Goal: Transaction & Acquisition: Purchase product/service

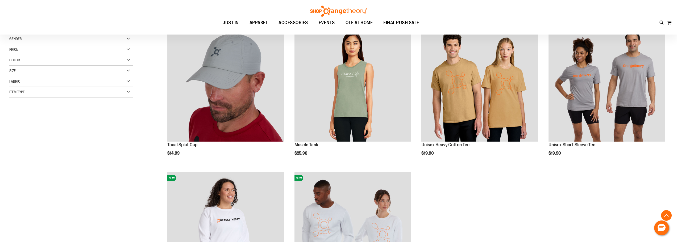
scroll to position [47, 0]
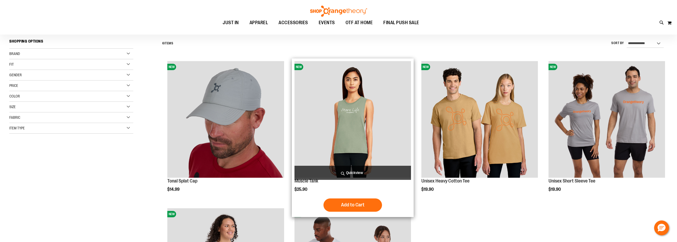
drag, startPoint x: 349, startPoint y: 204, endPoint x: 325, endPoint y: 142, distance: 66.2
click at [324, 142] on div "NEW Muscle Tank $25.90 Quickview Add to Cart In stock" at bounding box center [353, 138] width 122 height 159
click at [326, 140] on img "product" at bounding box center [353, 119] width 117 height 117
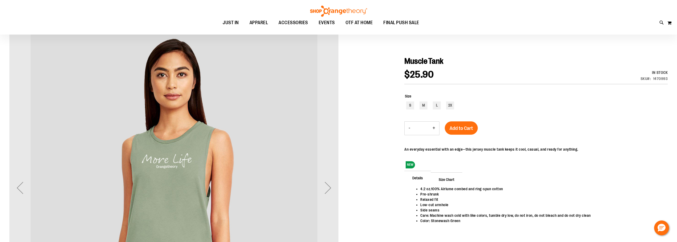
scroll to position [80, 0]
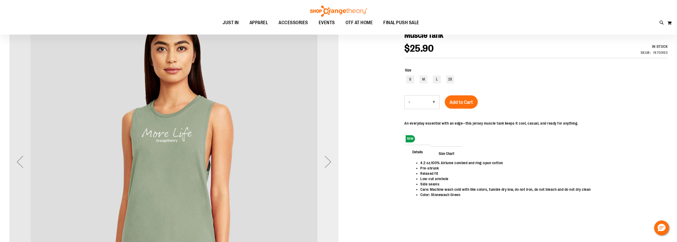
click at [331, 164] on div "Next" at bounding box center [327, 161] width 21 height 21
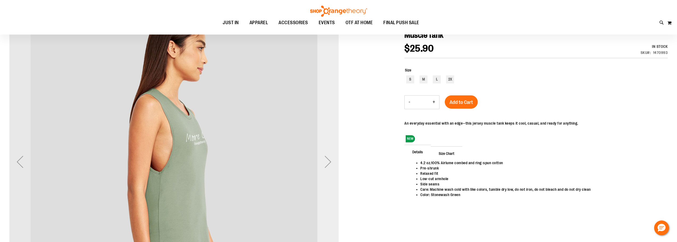
click at [331, 164] on div "Next" at bounding box center [327, 161] width 21 height 21
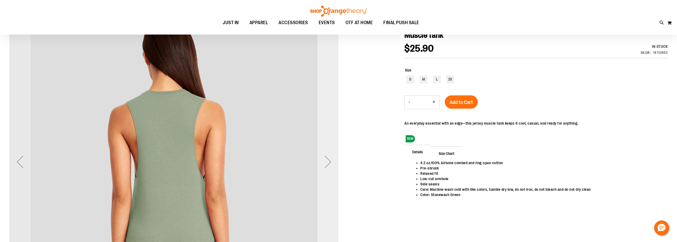
click at [331, 164] on div "Next" at bounding box center [327, 161] width 21 height 21
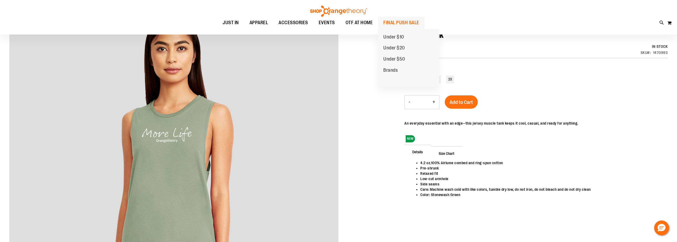
click at [396, 20] on span "FINAL PUSH SALE" at bounding box center [401, 23] width 36 height 12
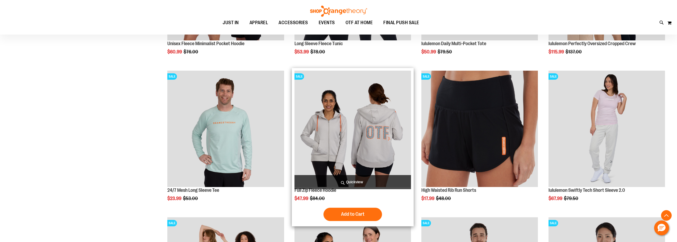
scroll to position [186, 0]
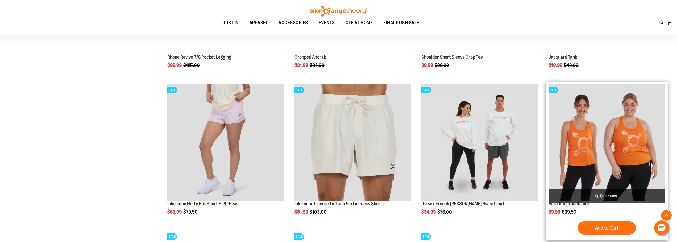
scroll to position [665, 0]
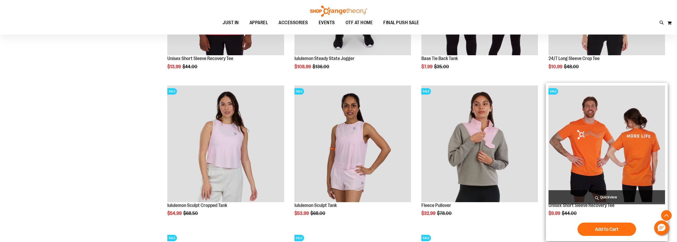
scroll to position [905, 0]
click at [582, 135] on img "product" at bounding box center [607, 143] width 117 height 117
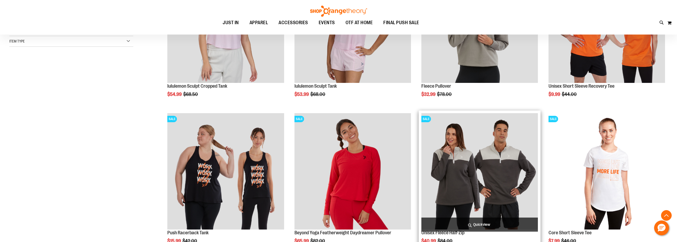
scroll to position [159, 0]
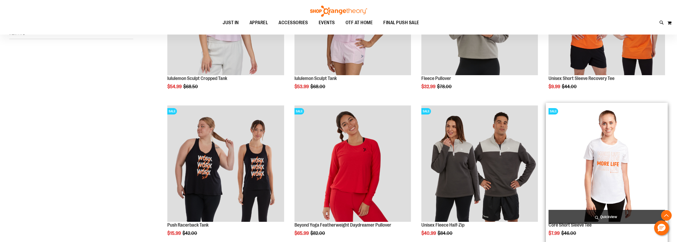
scroll to position [213, 0]
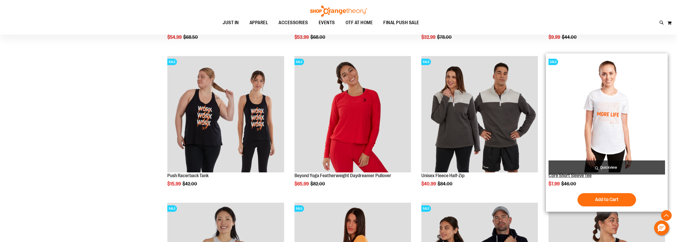
click at [571, 177] on link "Core Short Sleeve Tee" at bounding box center [570, 175] width 43 height 5
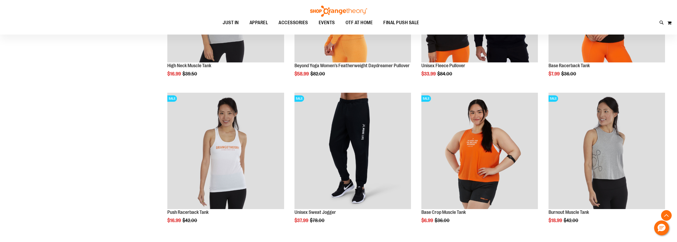
scroll to position [545, 0]
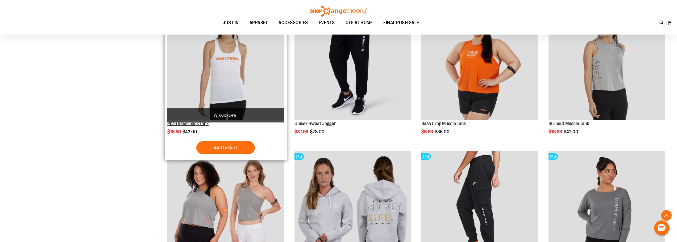
click at [188, 124] on link "Push Racerback Tank" at bounding box center [187, 123] width 41 height 5
click at [220, 66] on img "product" at bounding box center [225, 62] width 117 height 117
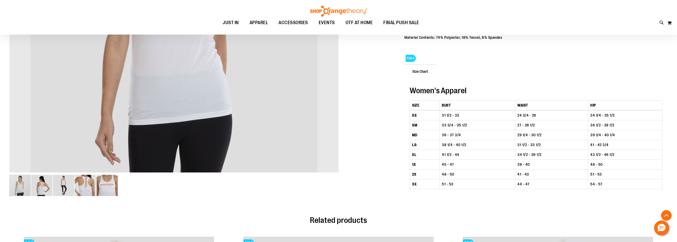
scroll to position [239, 0]
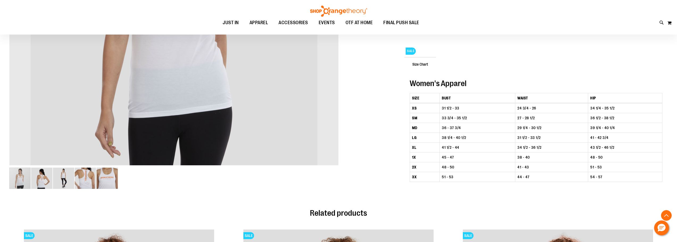
click at [79, 181] on img "image 4 of 5" at bounding box center [85, 178] width 21 height 21
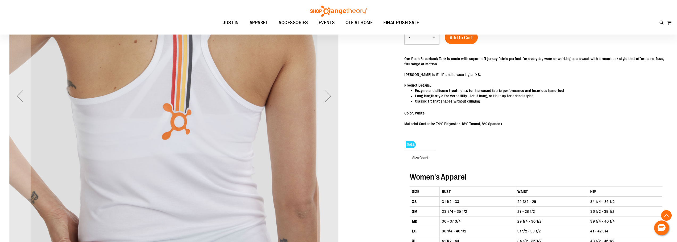
scroll to position [106, 0]
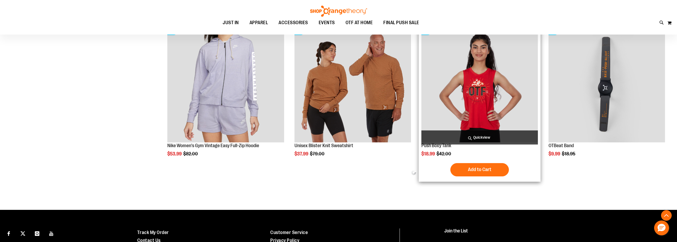
scroll to position [393, 0]
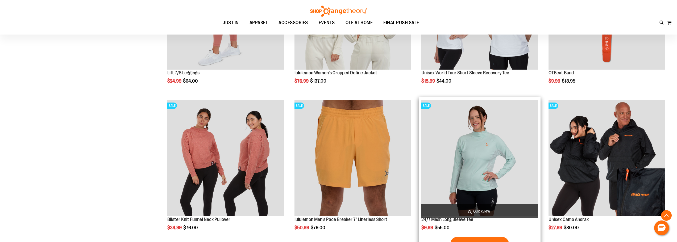
scroll to position [552, 0]
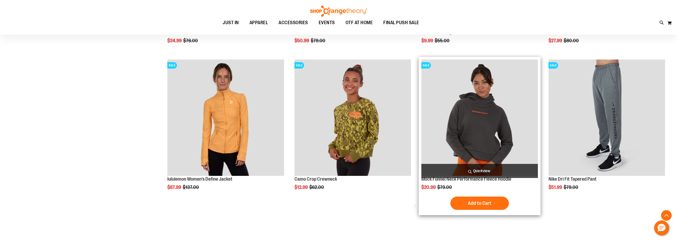
scroll to position [739, 0]
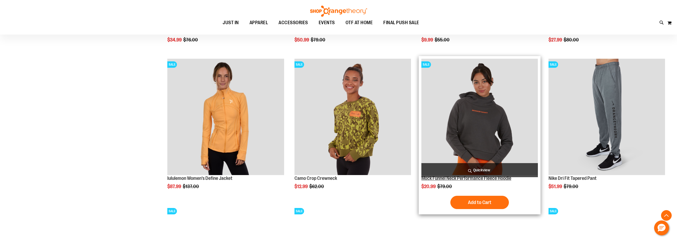
click at [441, 181] on link "Mock Funnel Neck Performance Fleece Hoodie" at bounding box center [467, 178] width 90 height 5
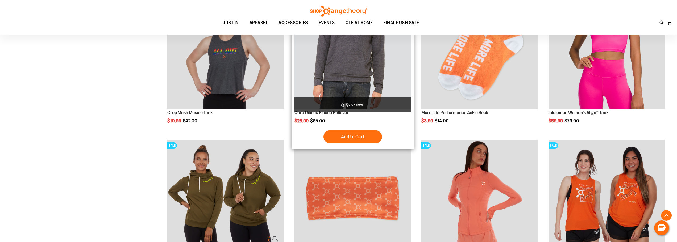
scroll to position [659, 0]
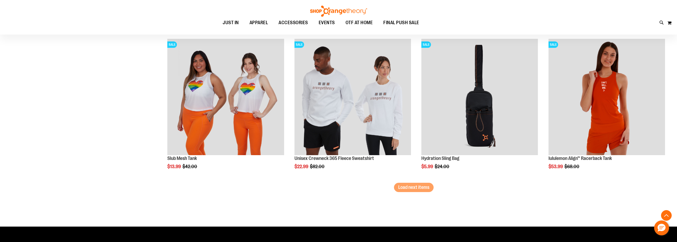
scroll to position [1278, 0]
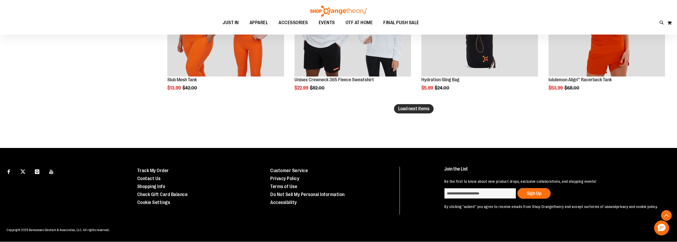
click at [401, 106] on span "Load next items" at bounding box center [413, 108] width 31 height 5
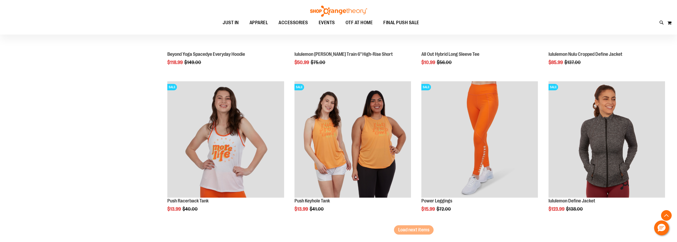
scroll to position [1719, 0]
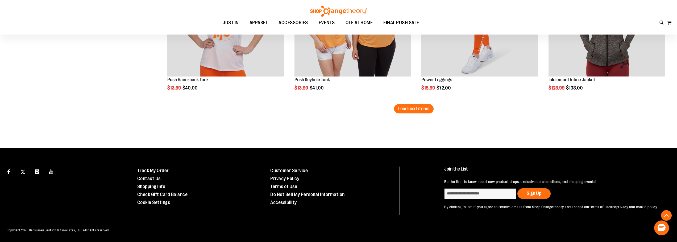
click at [415, 112] on button "Load next items" at bounding box center [414, 108] width 40 height 9
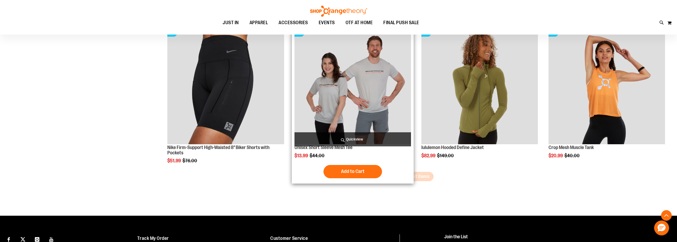
scroll to position [2160, 0]
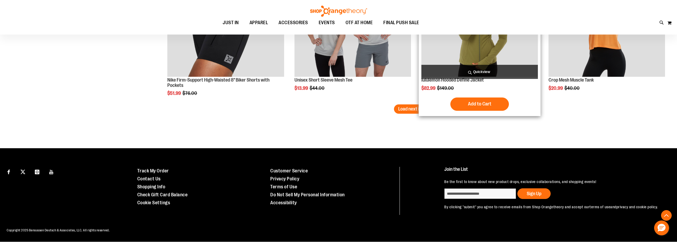
drag, startPoint x: 403, startPoint y: 108, endPoint x: 469, endPoint y: 99, distance: 66.4
click at [403, 109] on span "Load next items" at bounding box center [413, 108] width 31 height 5
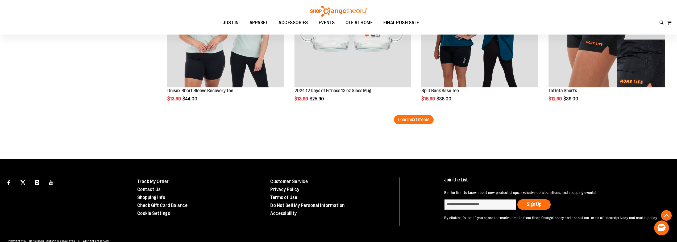
scroll to position [2601, 0]
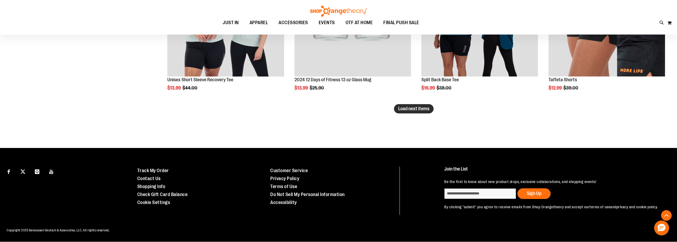
click at [414, 111] on span "Load next items" at bounding box center [413, 108] width 31 height 5
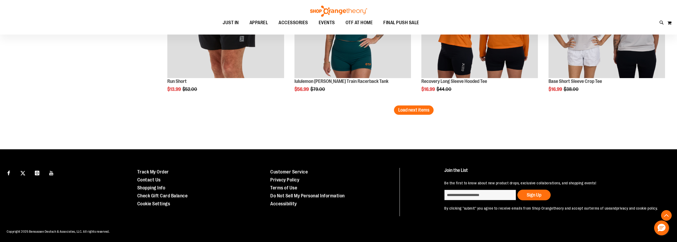
scroll to position [3041, 0]
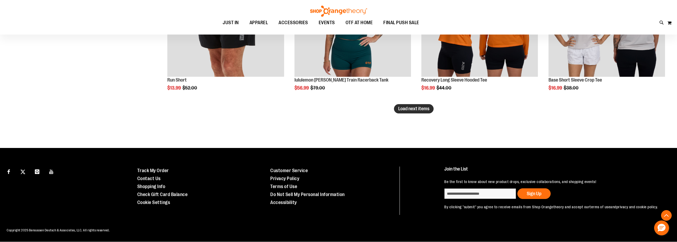
click at [425, 109] on span "Load next items" at bounding box center [413, 108] width 31 height 5
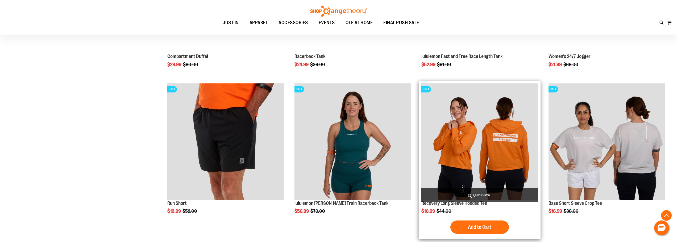
scroll to position [2855, 0]
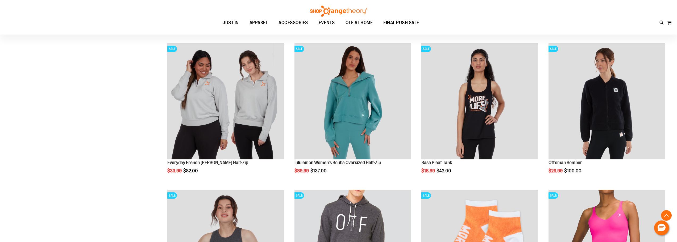
scroll to position [180, 0]
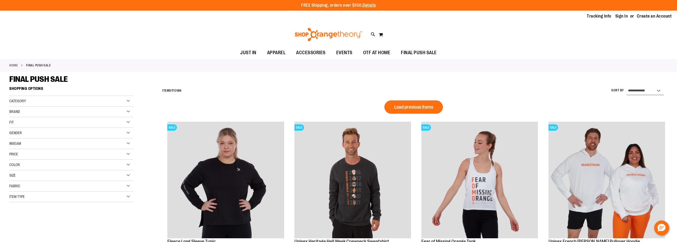
click at [659, 91] on select "**********" at bounding box center [645, 91] width 37 height 9
select select "*********"
click at [627, 87] on select "**********" at bounding box center [645, 91] width 37 height 9
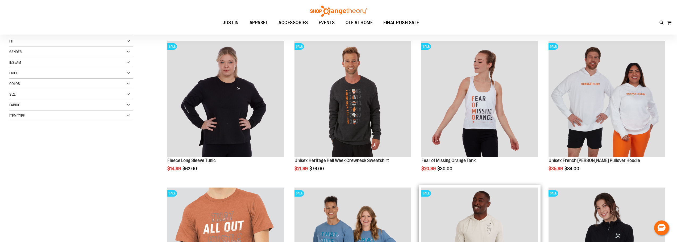
scroll to position [53, 0]
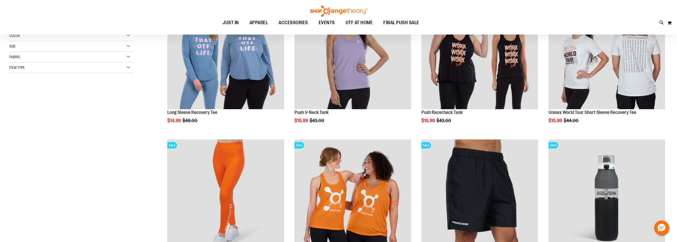
scroll to position [80, 0]
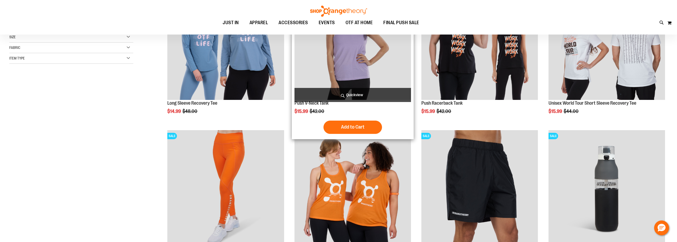
click at [337, 83] on img "product" at bounding box center [353, 41] width 117 height 117
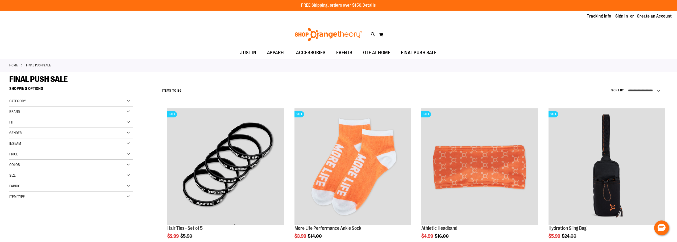
click at [661, 88] on select "**********" at bounding box center [645, 91] width 37 height 9
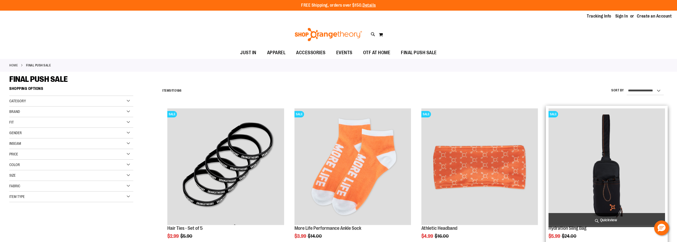
click at [648, 129] on img "product" at bounding box center [607, 167] width 117 height 117
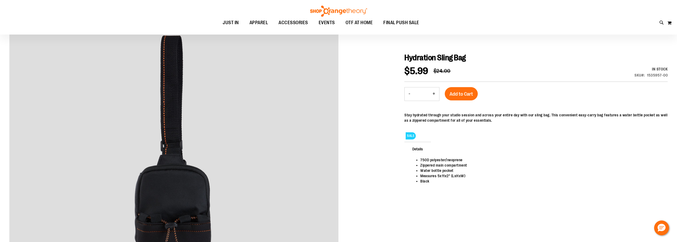
scroll to position [26, 0]
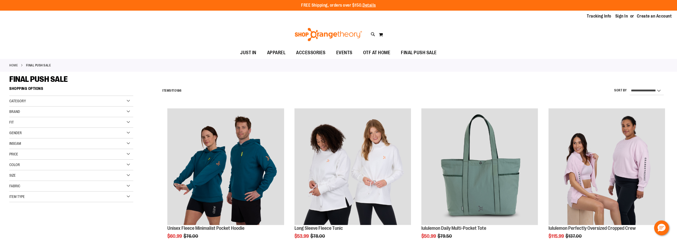
select select "*********"
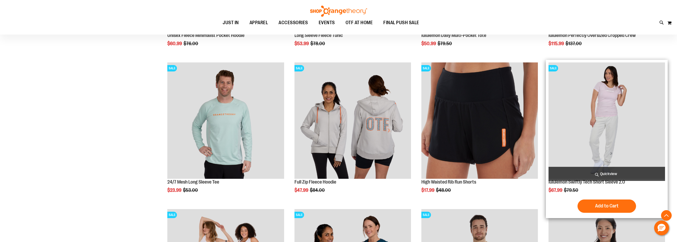
scroll to position [213, 0]
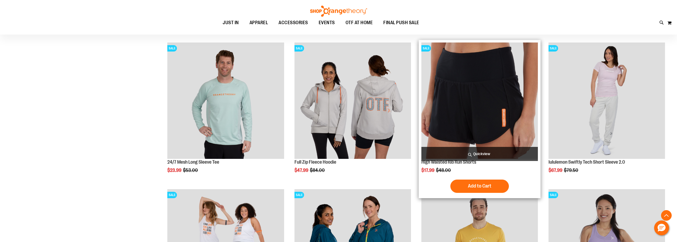
click at [464, 114] on img "product" at bounding box center [480, 101] width 117 height 117
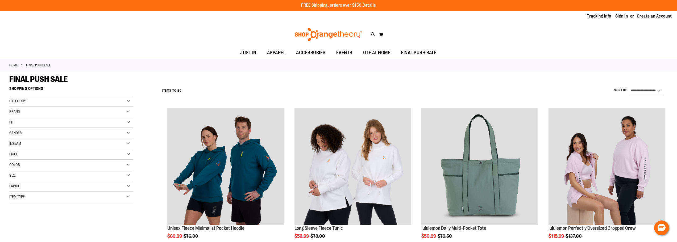
select select "*********"
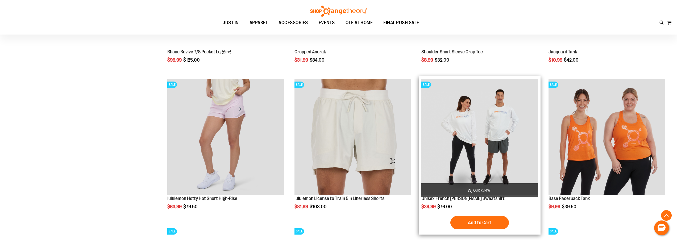
scroll to position [617, 0]
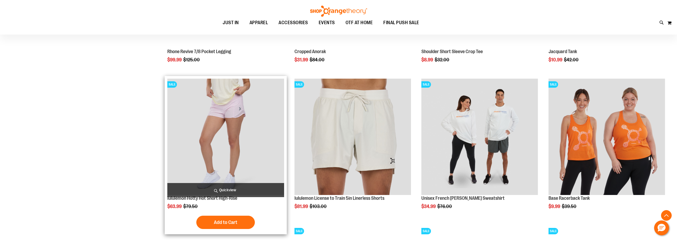
click at [215, 148] on img "product" at bounding box center [225, 137] width 117 height 117
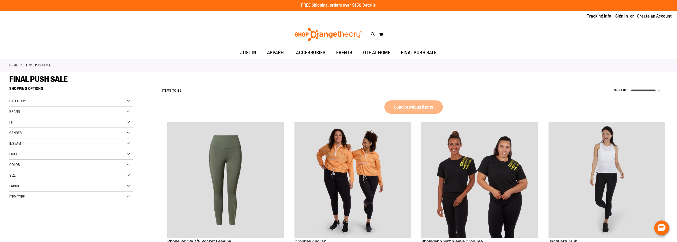
select select "*********"
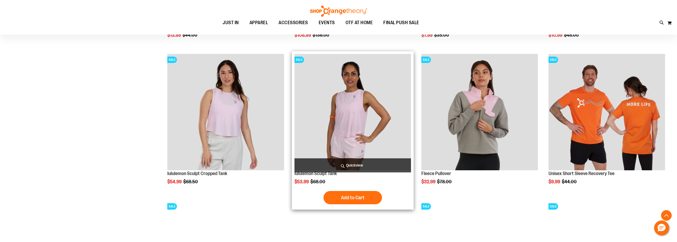
scroll to position [446, 0]
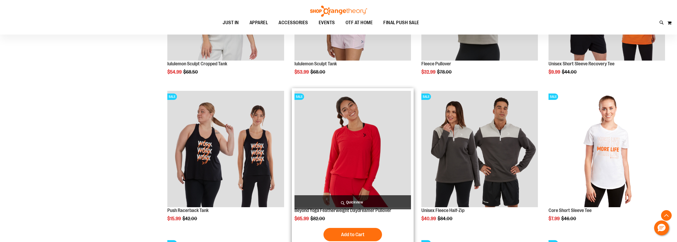
scroll to position [632, 0]
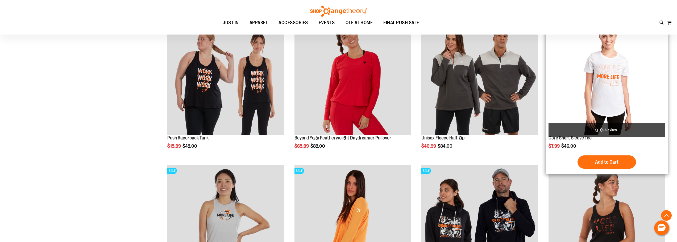
click at [569, 92] on img "product" at bounding box center [607, 76] width 117 height 117
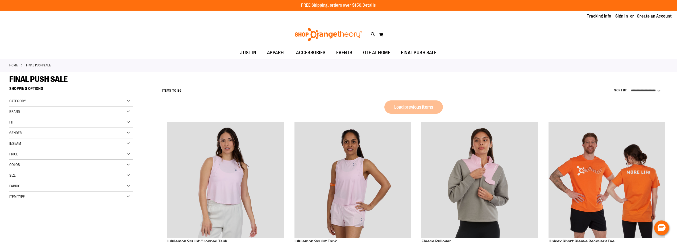
select select "*********"
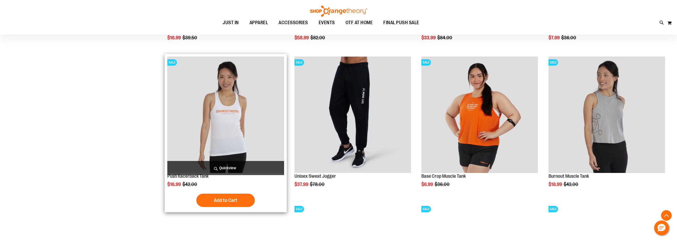
scroll to position [553, 0]
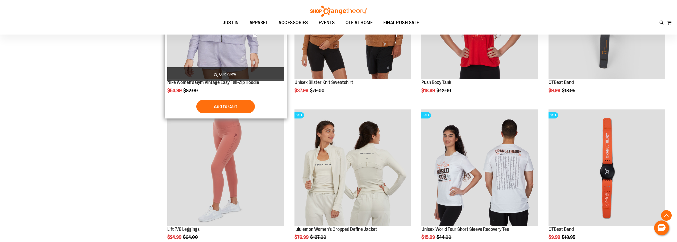
scroll to position [846, 0]
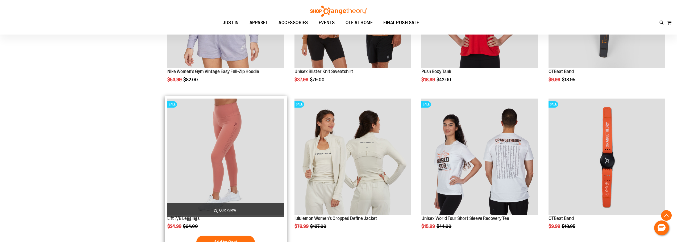
click at [229, 145] on img "product" at bounding box center [225, 157] width 117 height 117
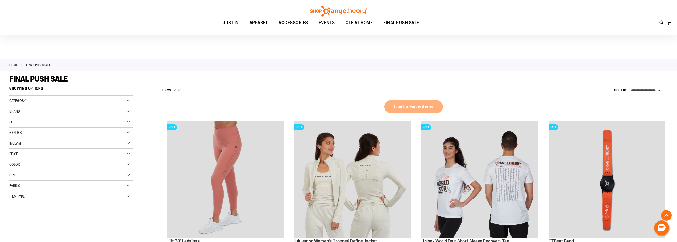
select select "*********"
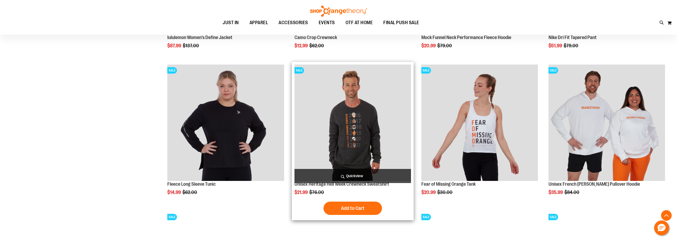
scroll to position [446, 0]
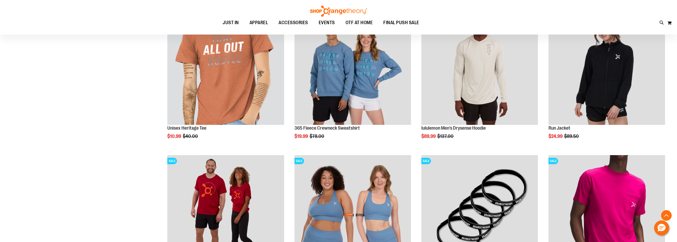
scroll to position [712, 0]
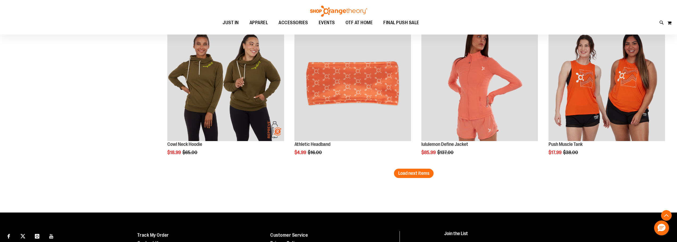
scroll to position [1218, 0]
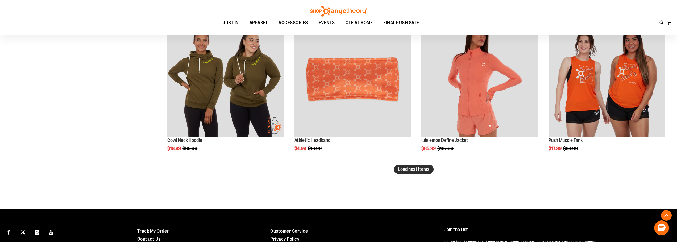
click at [422, 170] on span "Load next items" at bounding box center [413, 169] width 31 height 5
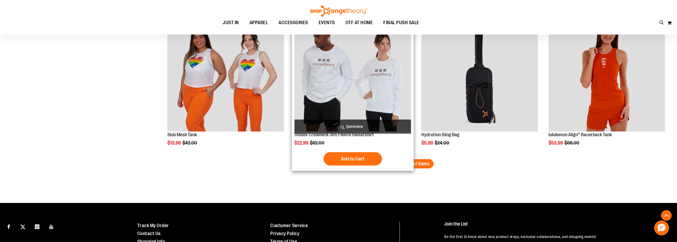
scroll to position [1719, 0]
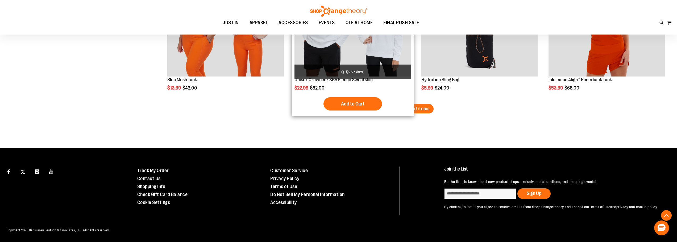
drag, startPoint x: 407, startPoint y: 109, endPoint x: 411, endPoint y: 106, distance: 5.1
click at [407, 109] on span "Load next items" at bounding box center [413, 108] width 31 height 5
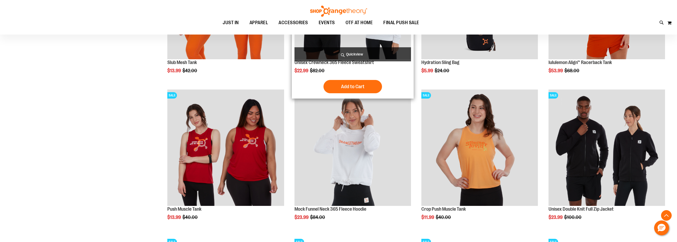
scroll to position [1746, 0]
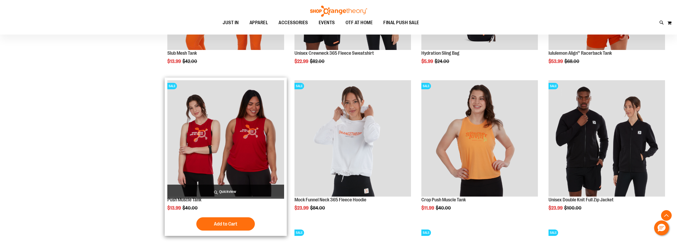
click at [223, 155] on img "product" at bounding box center [225, 138] width 117 height 117
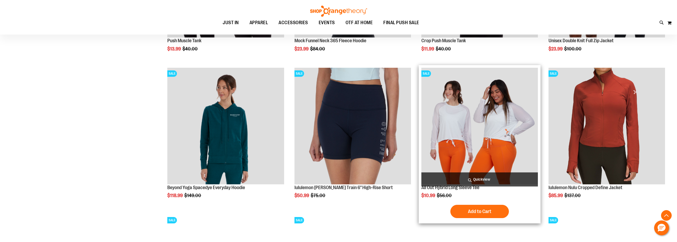
scroll to position [1905, 0]
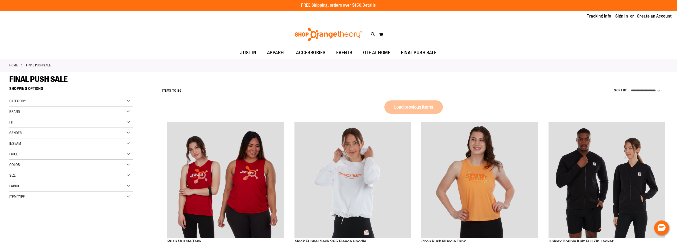
select select "*********"
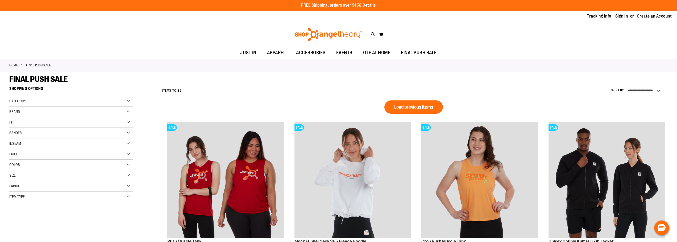
scroll to position [446, 0]
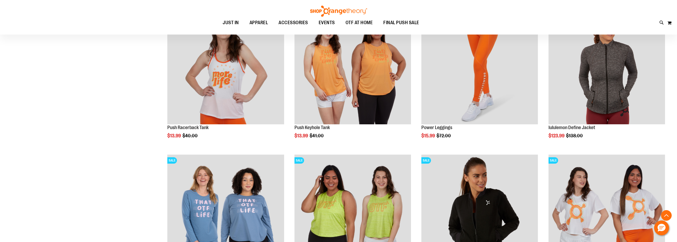
scroll to position [340, 0]
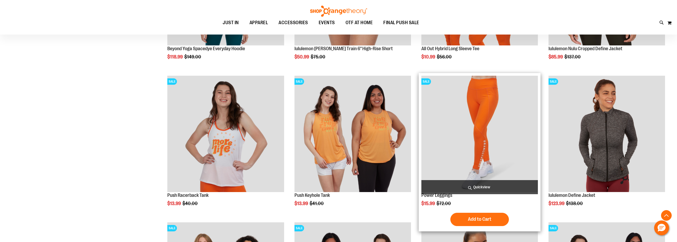
click at [490, 120] on img "product" at bounding box center [480, 134] width 117 height 117
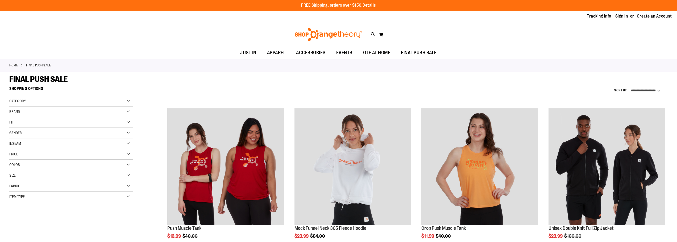
select select "*********"
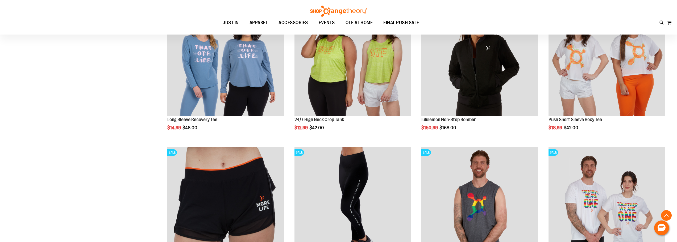
scroll to position [619, 0]
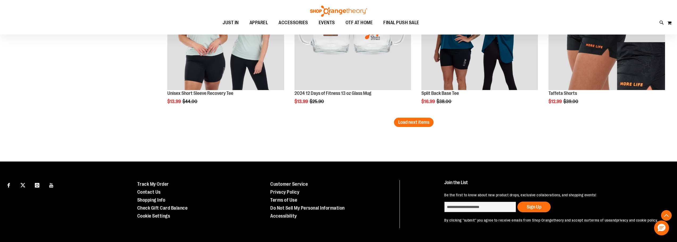
scroll to position [1311, 0]
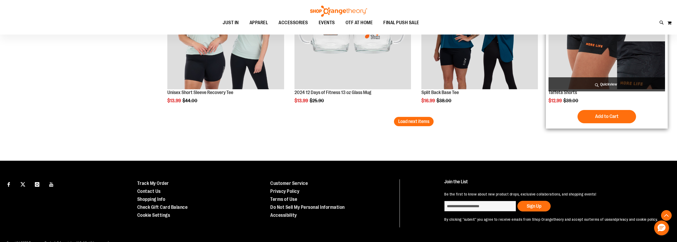
click at [570, 57] on img "product" at bounding box center [607, 31] width 117 height 117
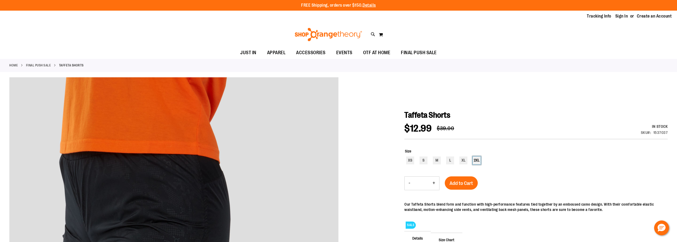
click at [478, 160] on div "2XL" at bounding box center [477, 161] width 8 height 8
type input "***"
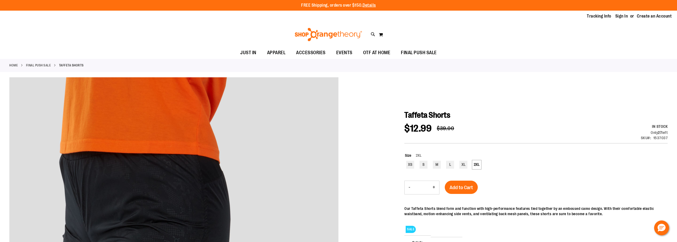
drag, startPoint x: 466, startPoint y: 185, endPoint x: 313, endPoint y: 134, distance: 161.7
click at [465, 185] on span "Add to Cart" at bounding box center [461, 188] width 23 height 6
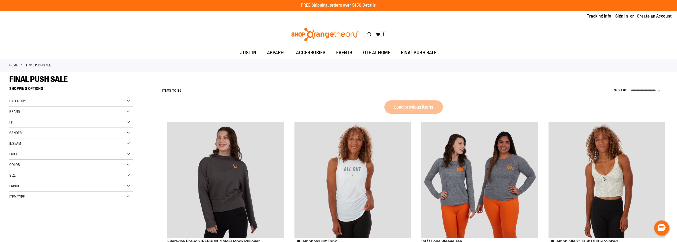
select select "*********"
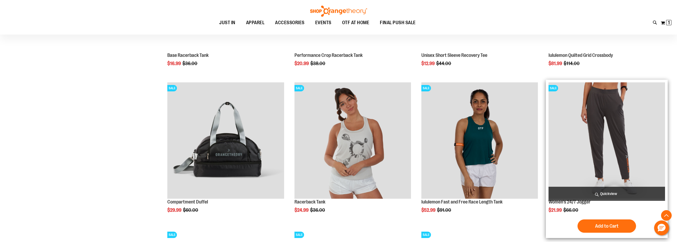
scroll to position [686, 0]
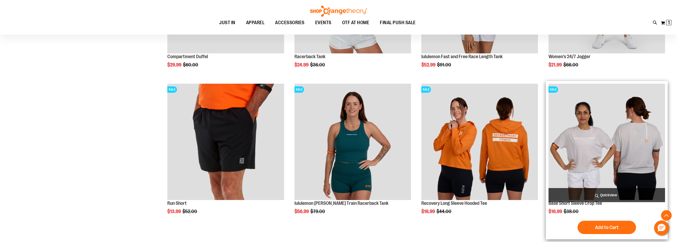
scroll to position [845, 0]
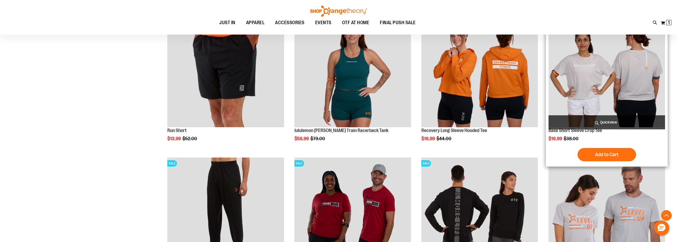
click at [614, 106] on img "product" at bounding box center [607, 69] width 117 height 117
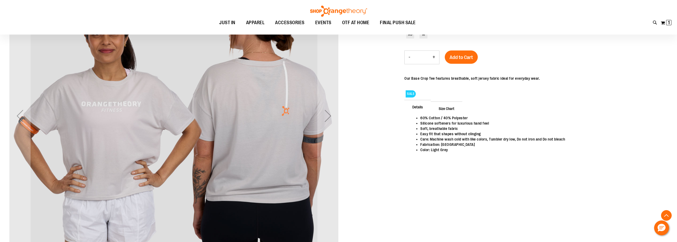
scroll to position [133, 0]
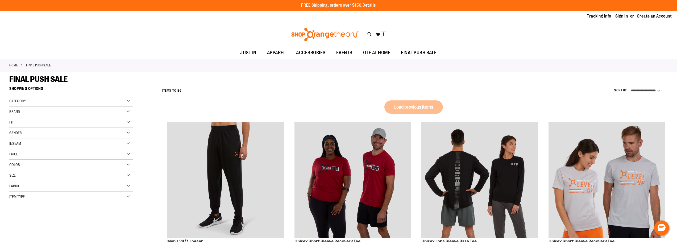
select select "*********"
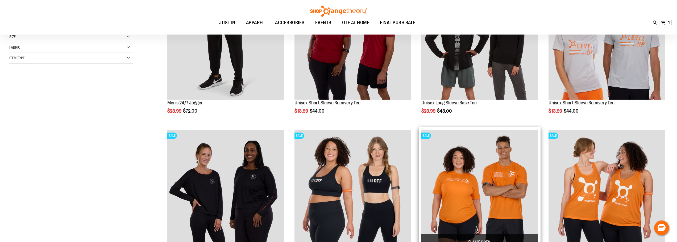
scroll to position [53, 0]
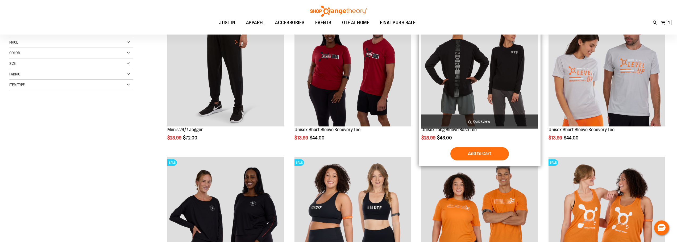
click at [497, 66] on img "product" at bounding box center [480, 68] width 117 height 117
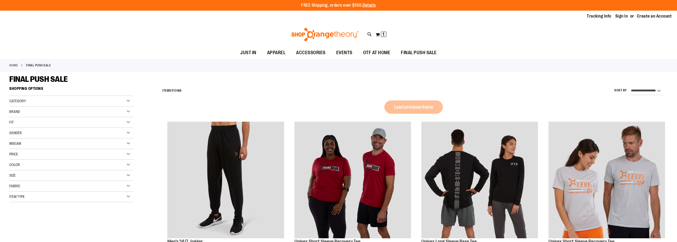
select select "*********"
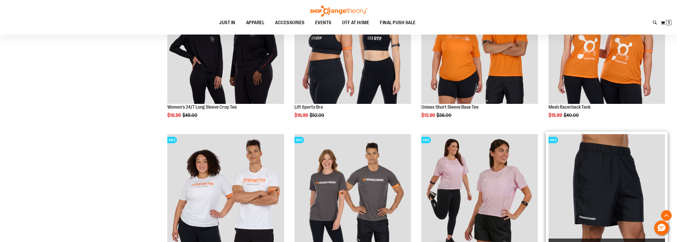
scroll to position [292, 0]
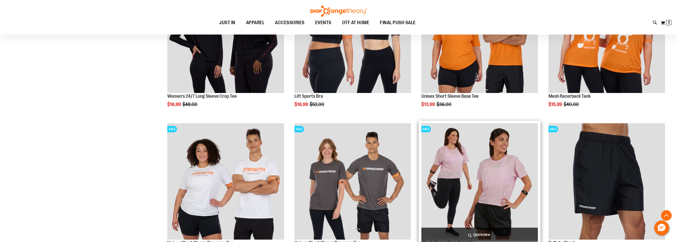
click at [472, 176] on img "product" at bounding box center [480, 181] width 117 height 117
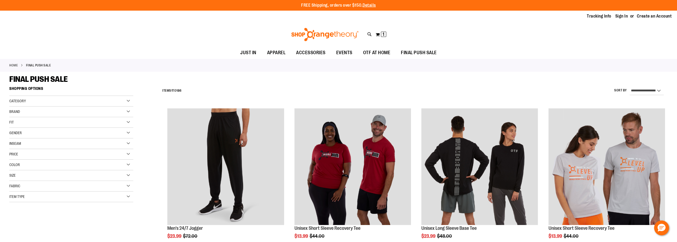
select select "*********"
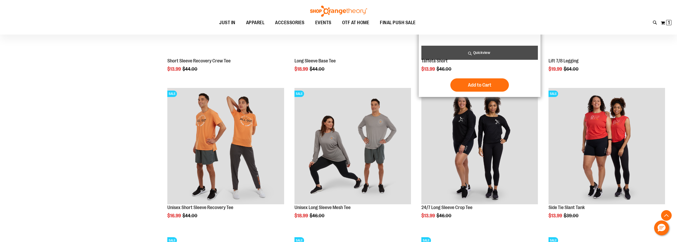
scroll to position [625, 0]
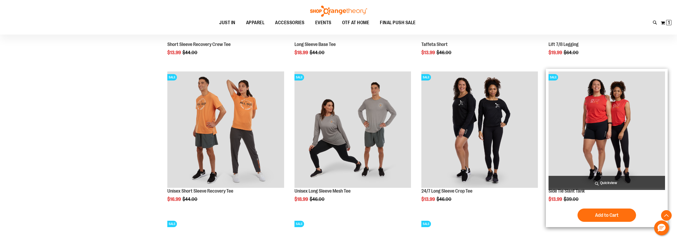
click at [613, 143] on img "product" at bounding box center [607, 130] width 117 height 117
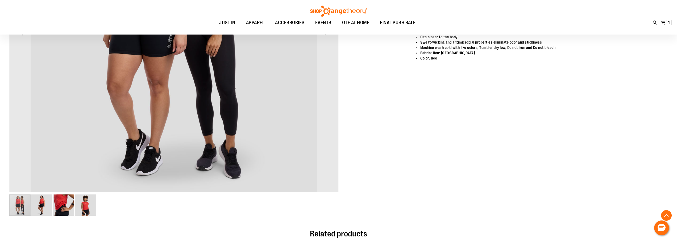
scroll to position [213, 0]
drag, startPoint x: 63, startPoint y: 207, endPoint x: 117, endPoint y: 201, distance: 54.1
click at [63, 207] on img "image 3 of 4" at bounding box center [63, 205] width 21 height 21
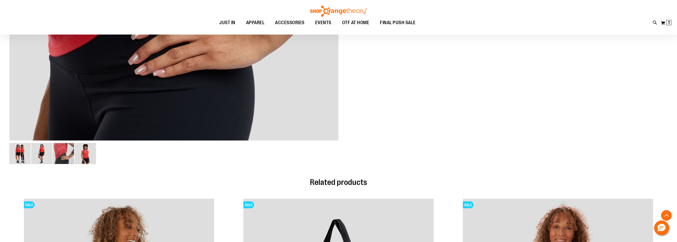
scroll to position [266, 0]
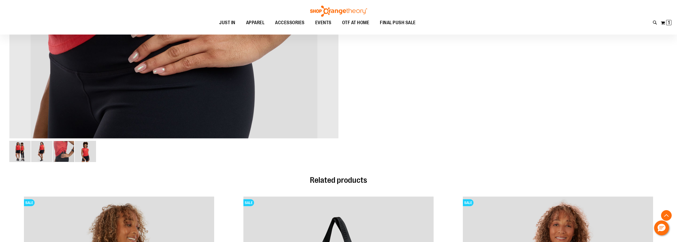
drag, startPoint x: 21, startPoint y: 148, endPoint x: 34, endPoint y: 148, distance: 12.5
click at [21, 148] on img "image 1 of 4" at bounding box center [19, 151] width 21 height 21
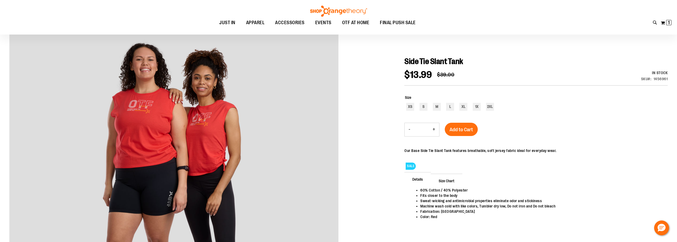
scroll to position [53, 0]
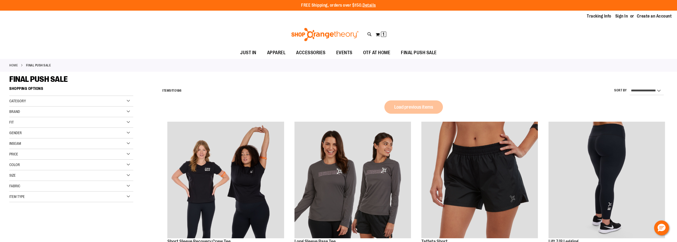
select select "*********"
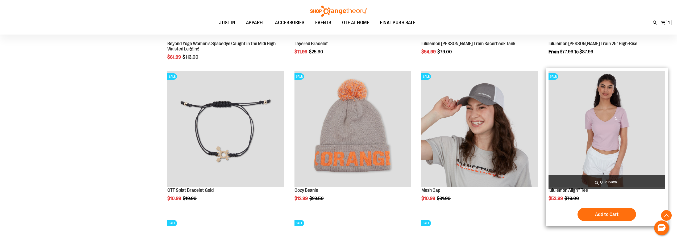
scroll to position [585, 0]
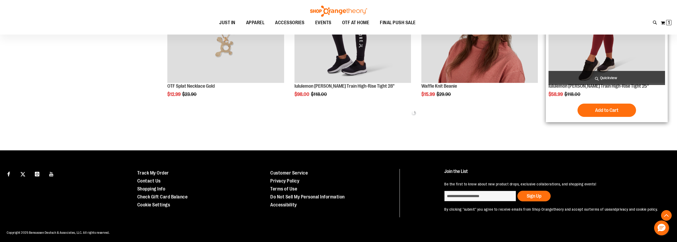
scroll to position [833, 0]
